Goal: Task Accomplishment & Management: Manage account settings

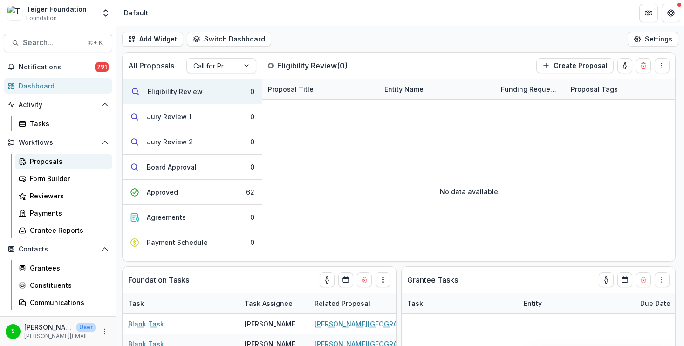
click at [53, 166] on div "Proposals" at bounding box center [67, 162] width 75 height 10
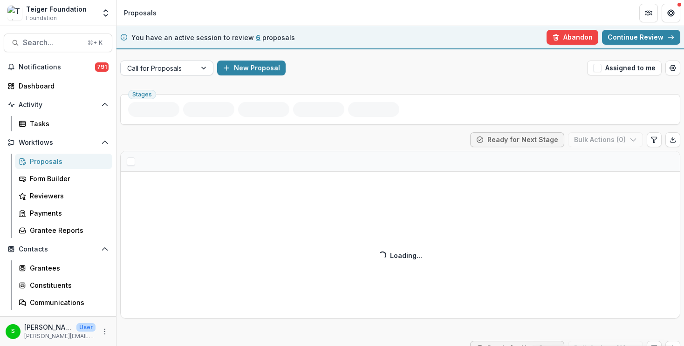
click at [162, 72] on div at bounding box center [158, 68] width 62 height 12
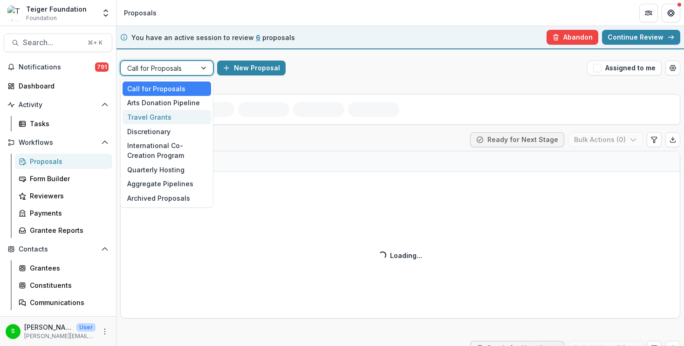
click at [150, 115] on div "Travel Grants" at bounding box center [167, 117] width 89 height 14
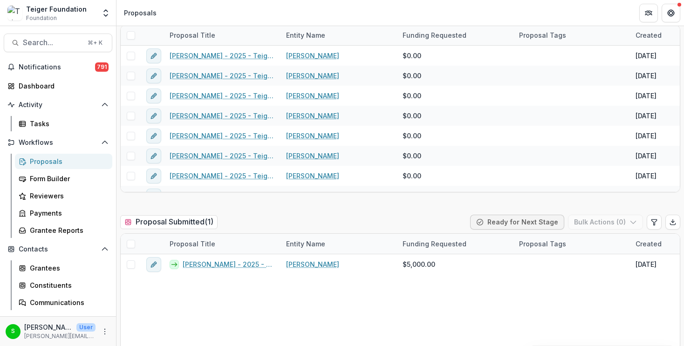
scroll to position [286, 0]
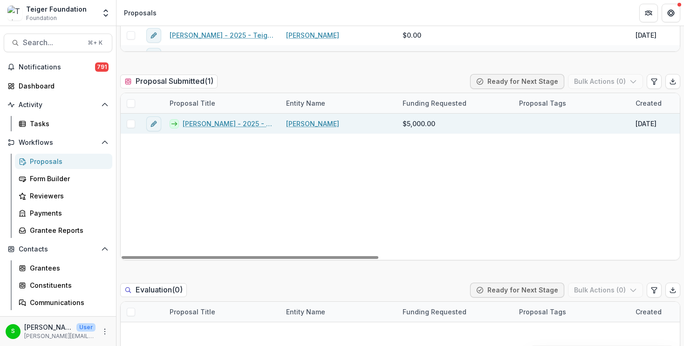
click at [244, 123] on link "[PERSON_NAME] - 2025 - Teiger Foundation Travel Grant" at bounding box center [229, 124] width 92 height 10
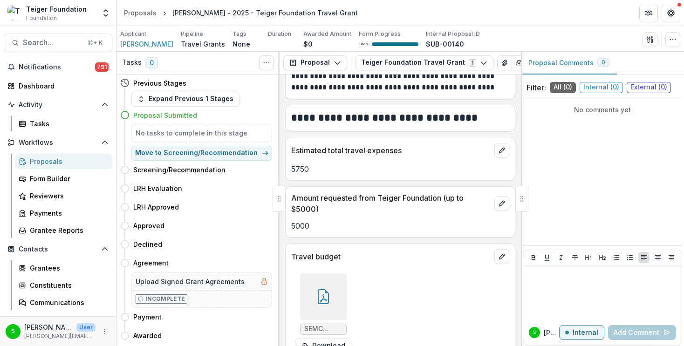
scroll to position [1971, 0]
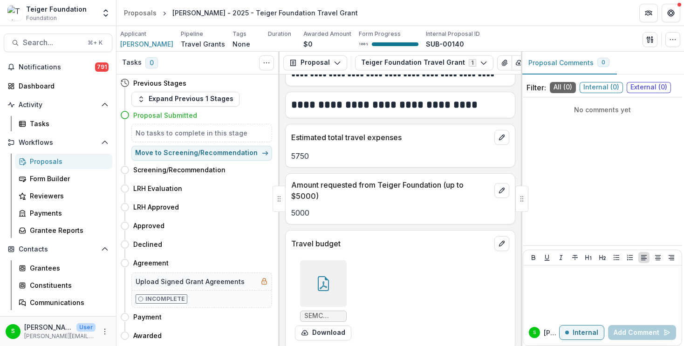
click at [335, 270] on div at bounding box center [323, 283] width 47 height 47
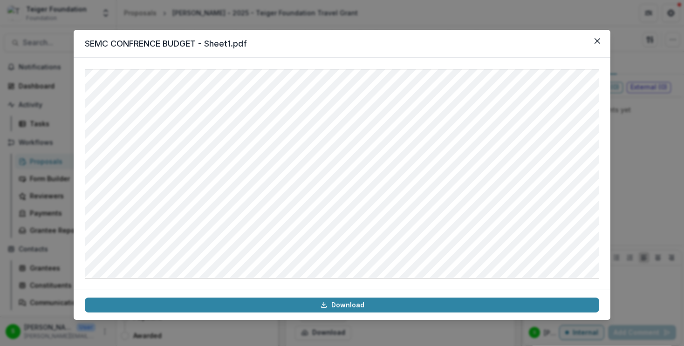
click at [642, 166] on div "SEMC CONFRENCE BUDGET - Sheet1.pdf Download" at bounding box center [342, 173] width 684 height 346
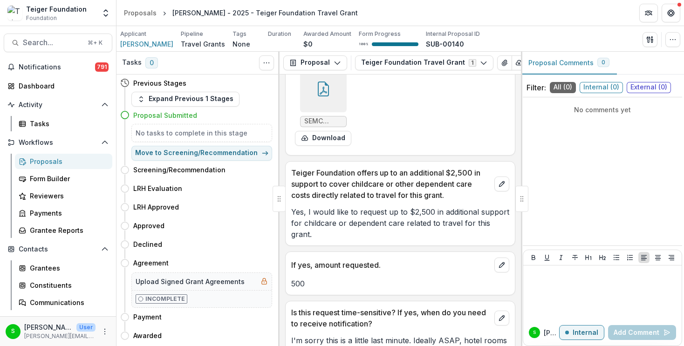
scroll to position [2190, 0]
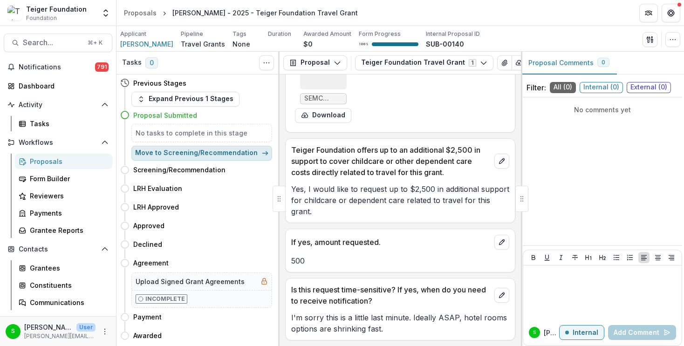
click at [209, 150] on button "Move to Screening/Recommendation" at bounding box center [201, 153] width 141 height 15
select select "**********"
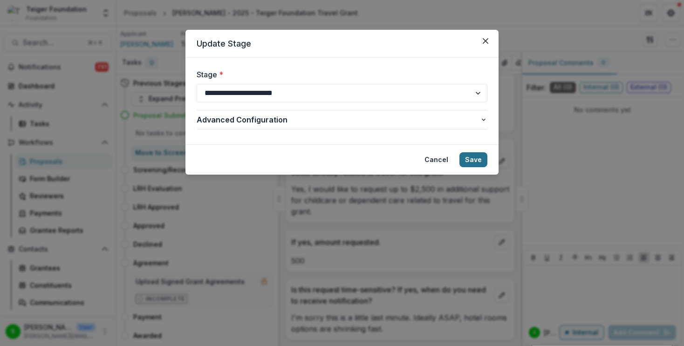
click at [467, 157] on button "Save" at bounding box center [473, 159] width 28 height 15
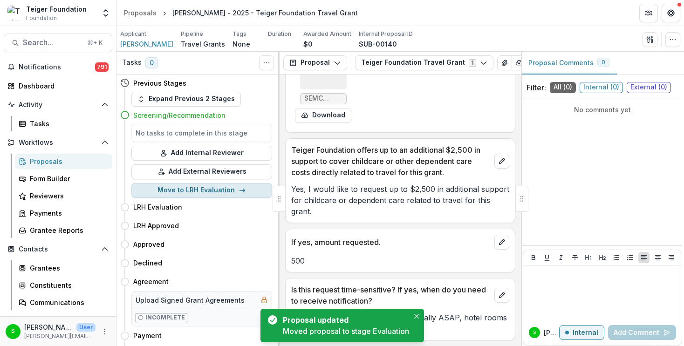
click at [247, 192] on button "Move to LRH Evaluation" at bounding box center [201, 190] width 141 height 15
select select "**********"
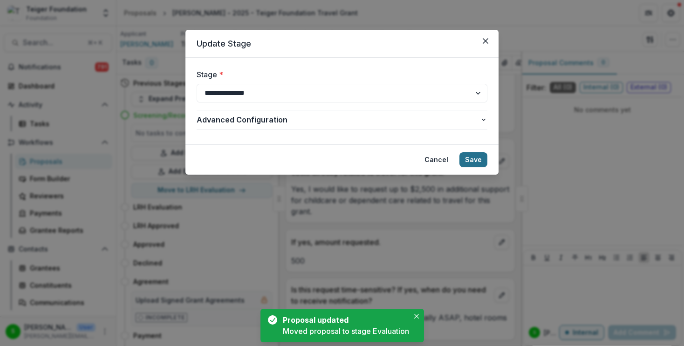
click at [482, 155] on button "Save" at bounding box center [473, 159] width 28 height 15
